Goal: Find contact information: Find contact information

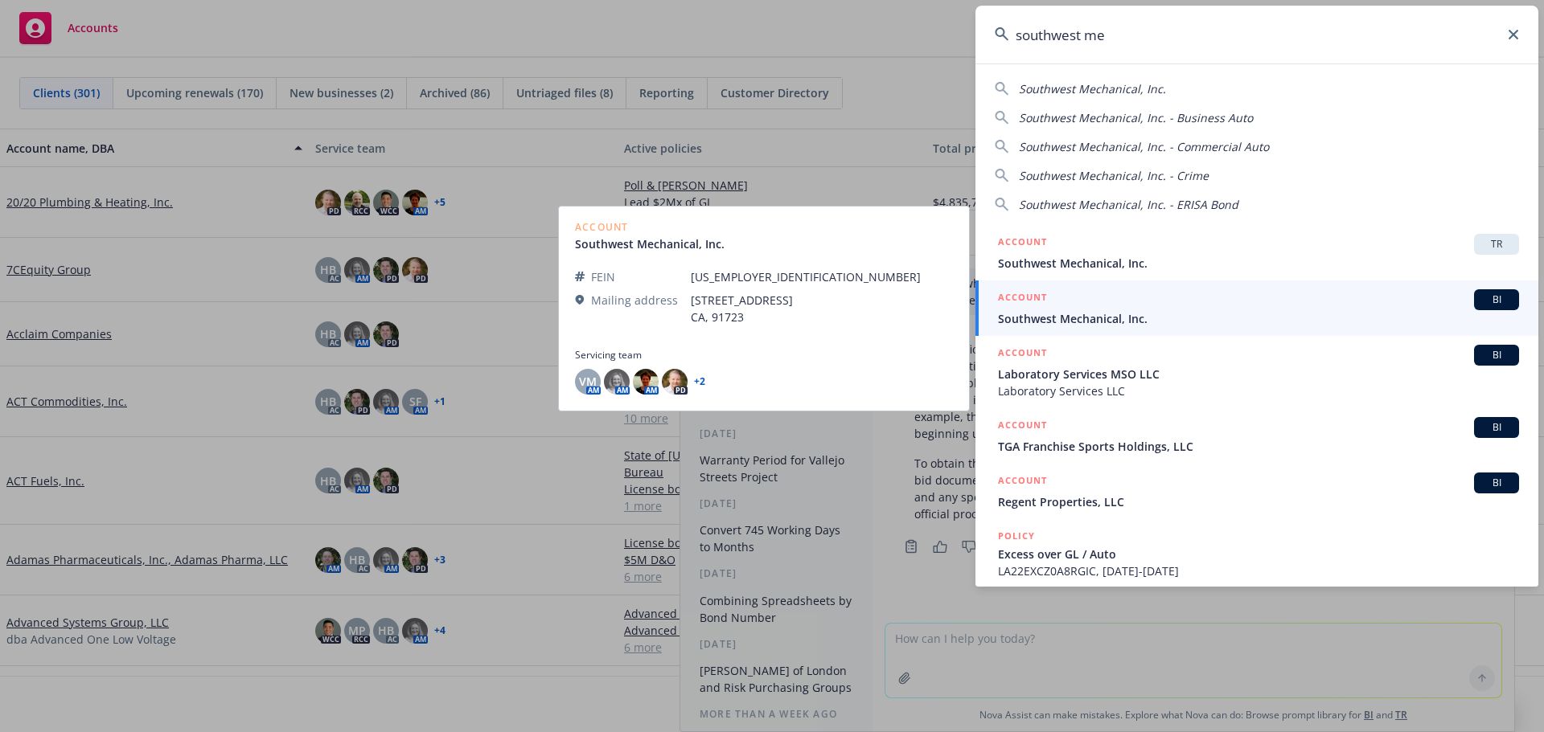
type input "southwest me"
click at [1073, 318] on span "Southwest Mechanical, Inc." at bounding box center [1258, 318] width 521 height 17
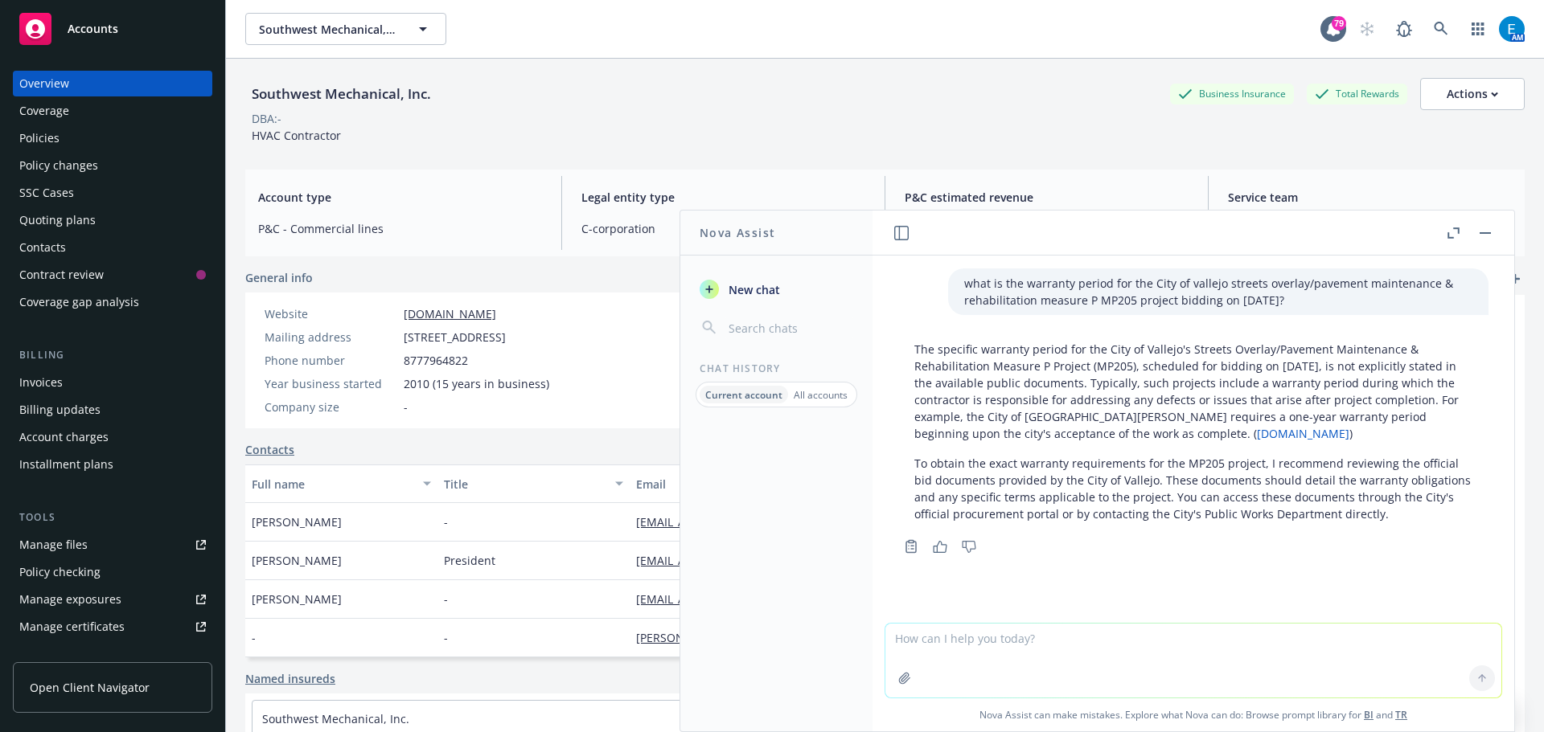
click at [1485, 232] on icon "button" at bounding box center [1484, 233] width 11 height 2
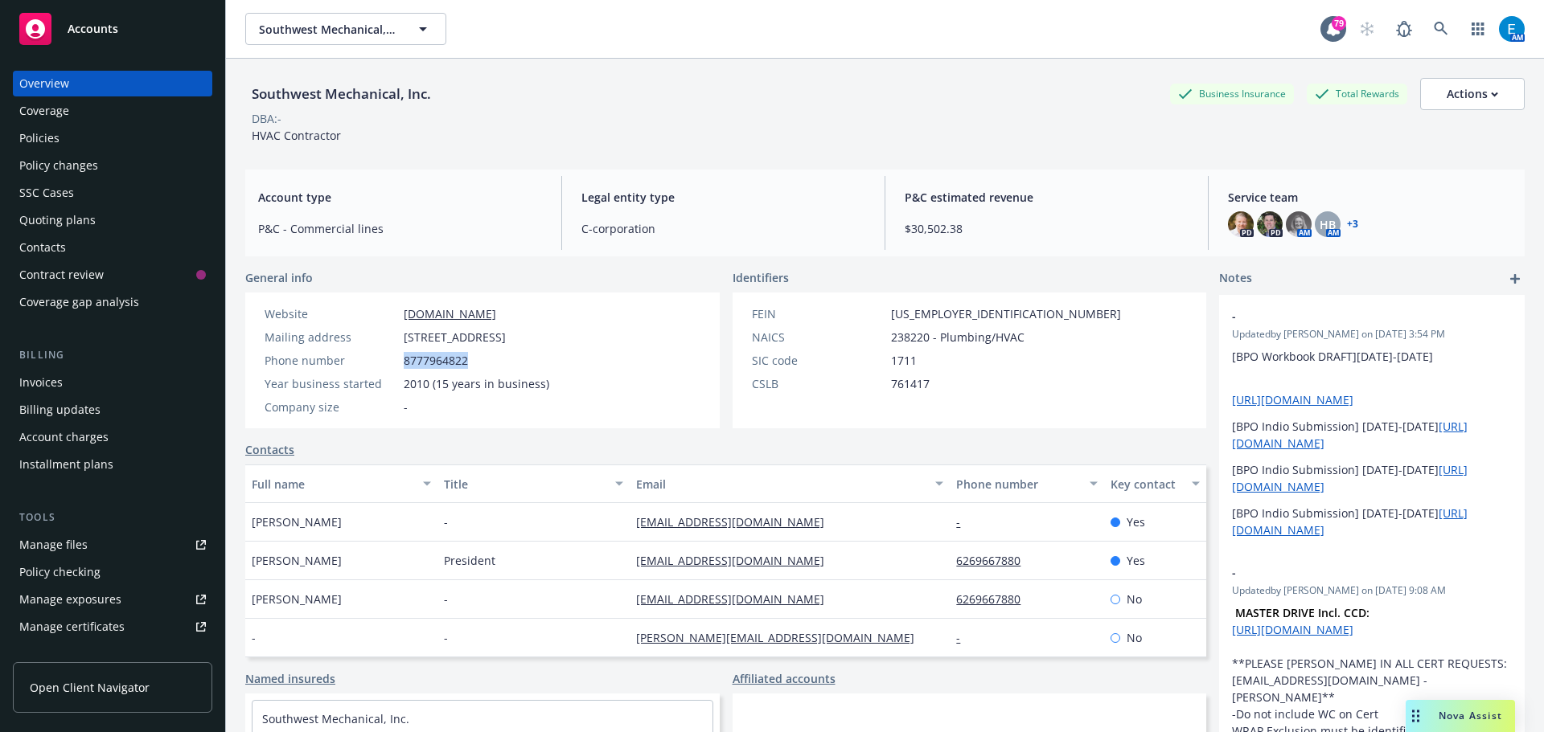
drag, startPoint x: 404, startPoint y: 359, endPoint x: 474, endPoint y: 359, distance: 69.1
click at [474, 359] on div "Phone number [PHONE_NUMBER]" at bounding box center [406, 360] width 297 height 17
copy span "8777964822"
